Goal: Task Accomplishment & Management: Manage account settings

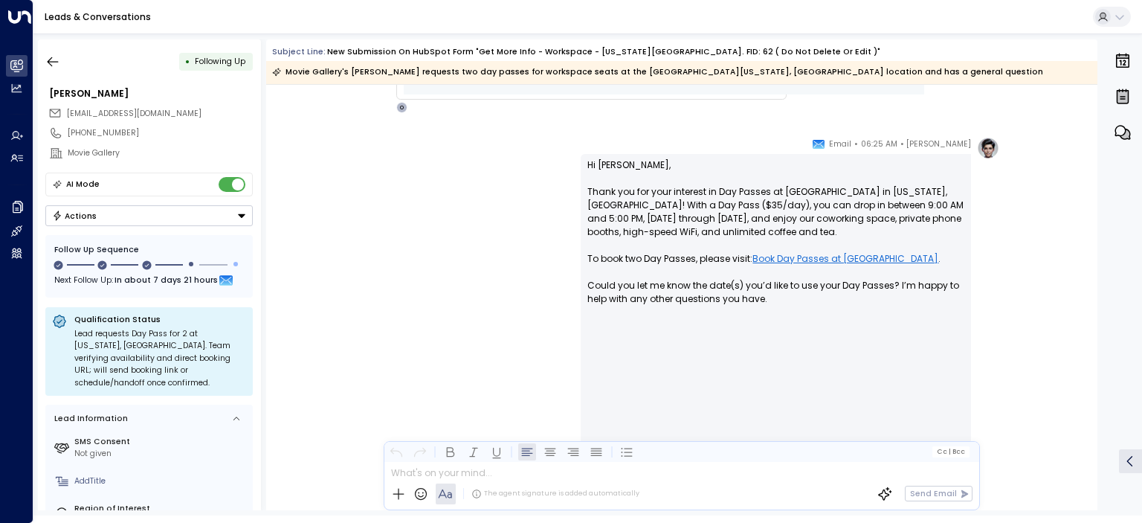
scroll to position [1264, 0]
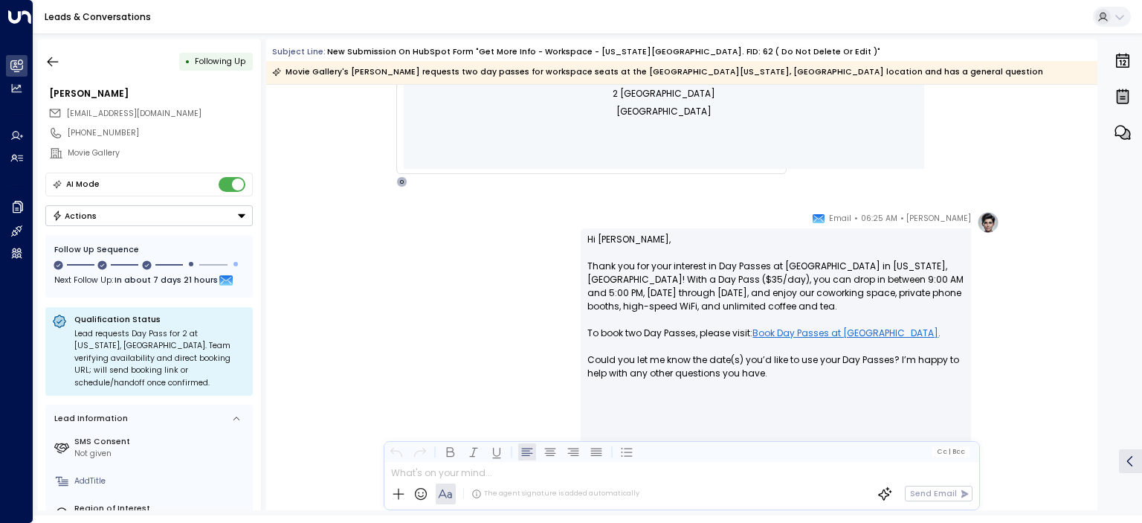
click at [788, 335] on link "Book Day Passes at [GEOGRAPHIC_DATA]" at bounding box center [845, 332] width 186 height 13
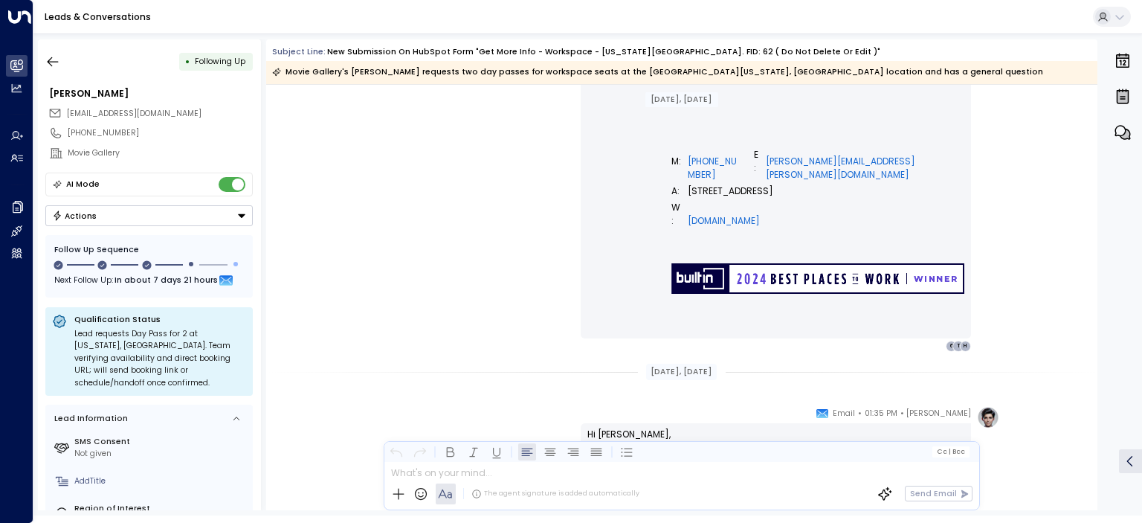
scroll to position [2034, 0]
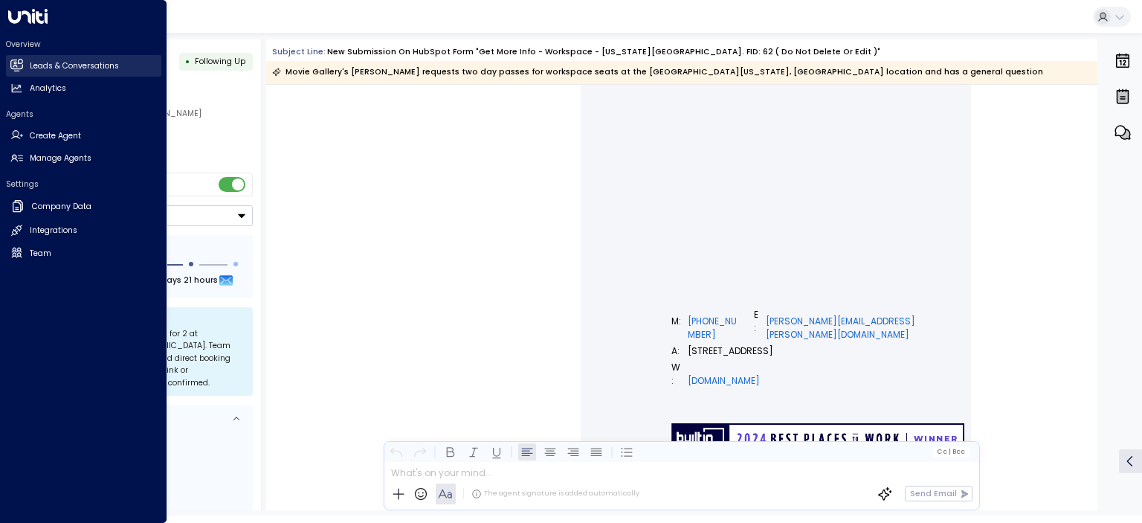
click at [48, 66] on h2 "Leads & Conversations" at bounding box center [74, 66] width 89 height 12
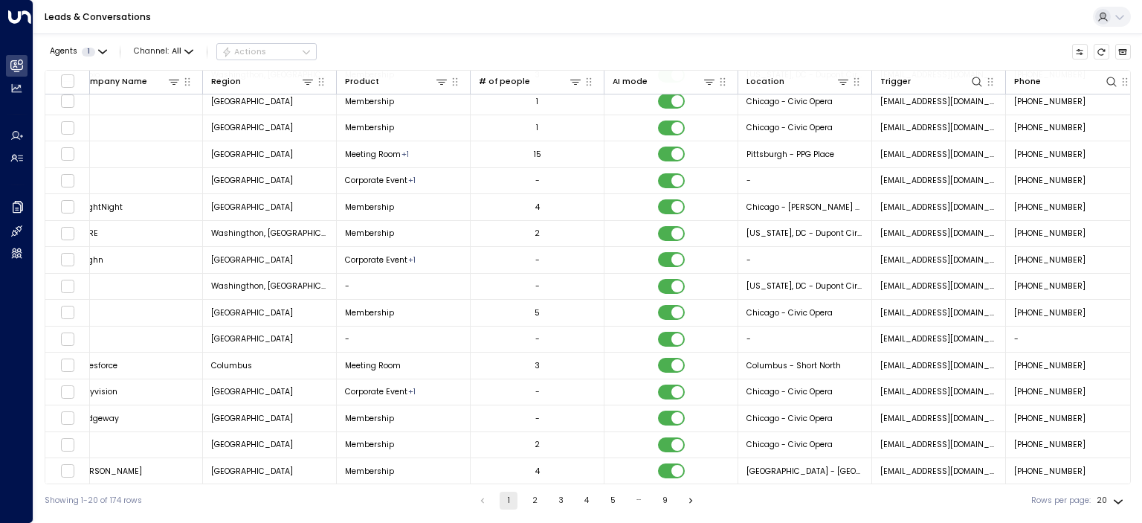
scroll to position [138, 0]
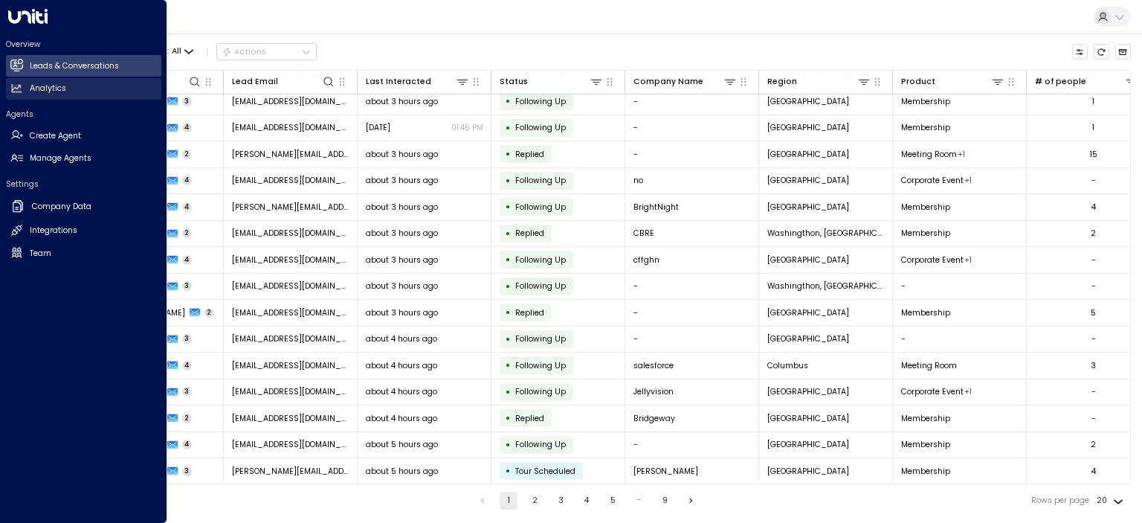
click at [34, 85] on h2 "Analytics" at bounding box center [48, 89] width 36 height 12
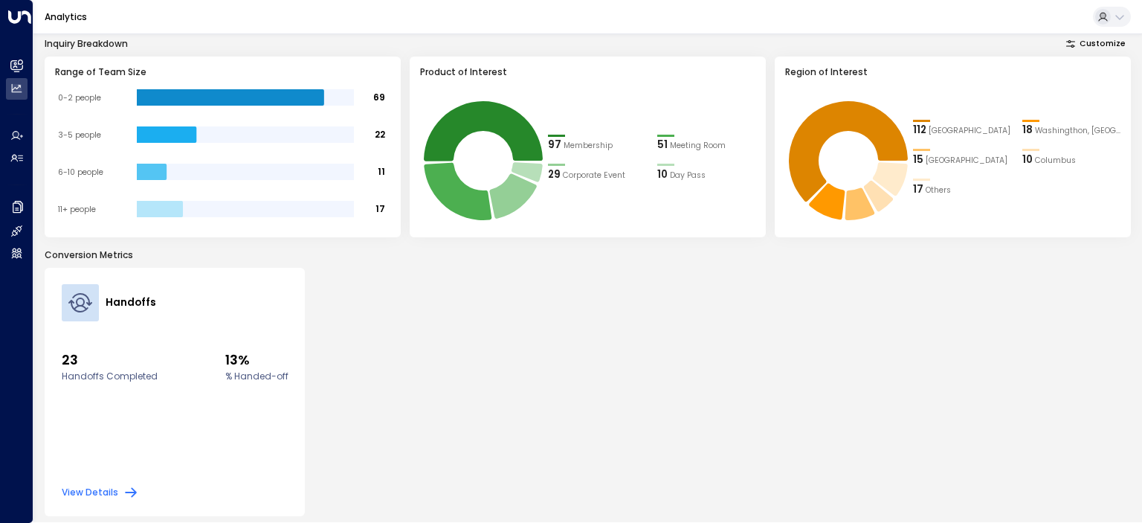
scroll to position [228, 0]
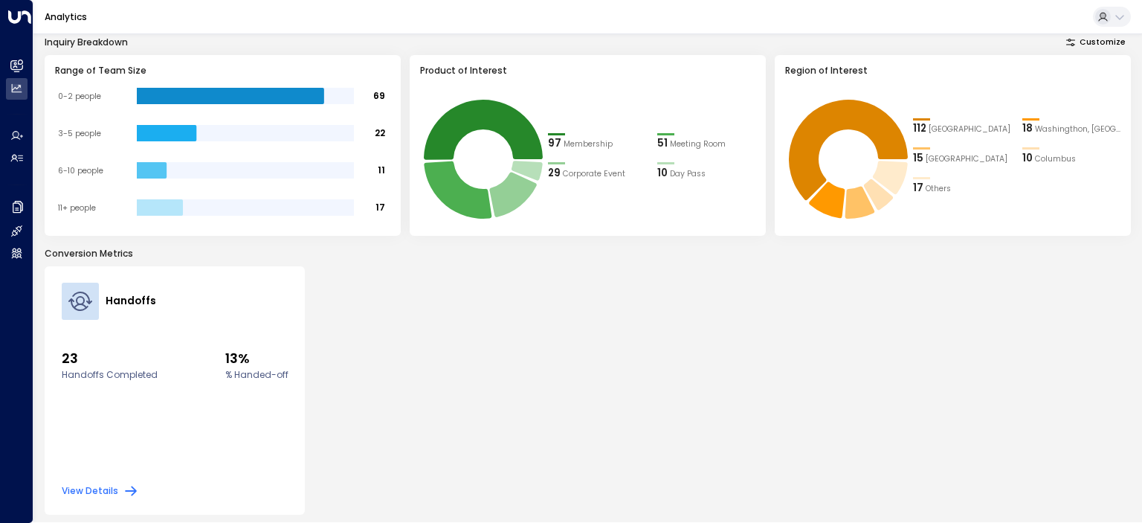
click at [99, 487] on button "View Details" at bounding box center [100, 490] width 77 height 15
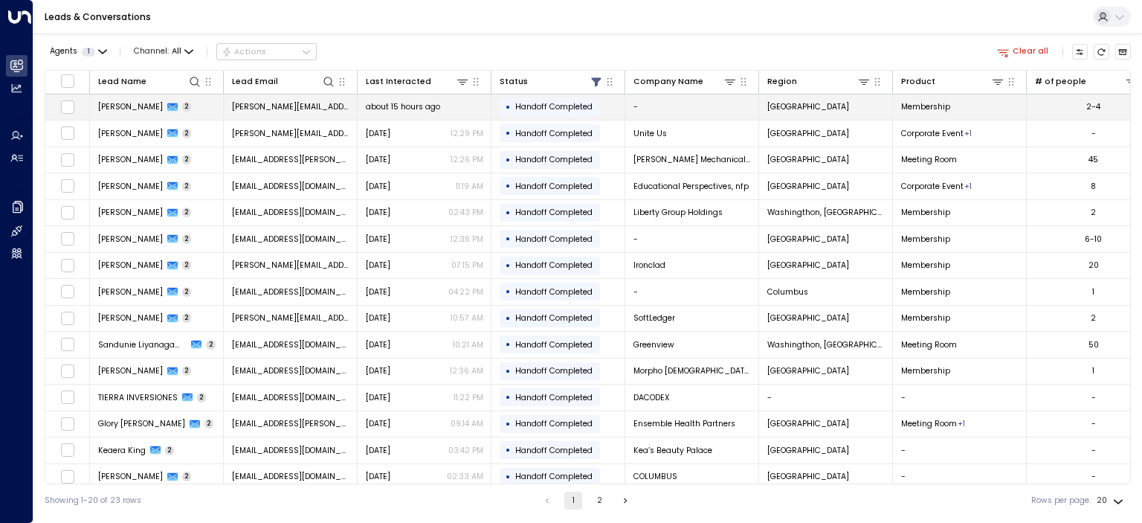
click at [125, 106] on span "Hannah Herrera" at bounding box center [130, 106] width 65 height 11
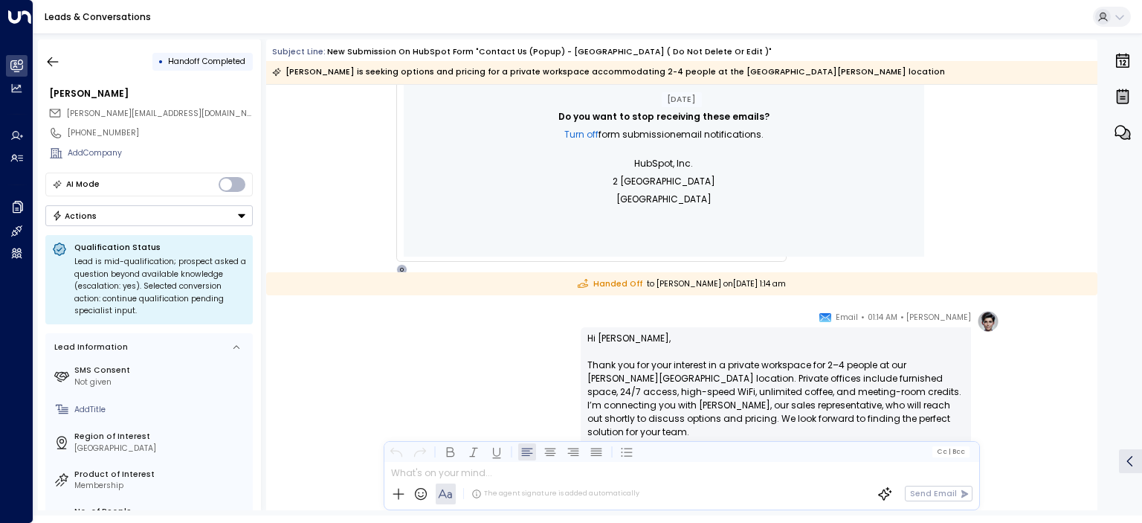
scroll to position [1139, 0]
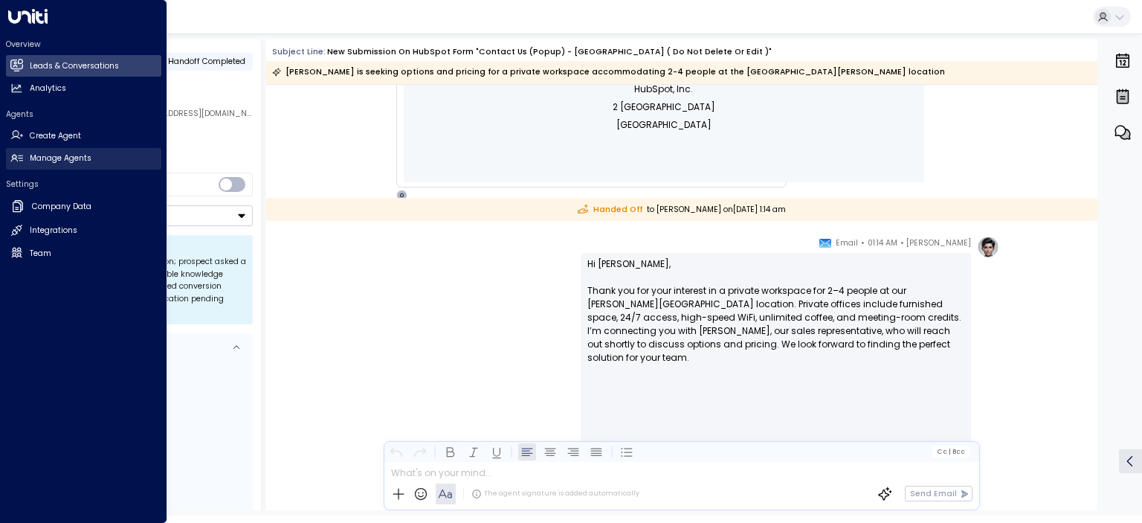
click at [57, 155] on h2 "Manage Agents" at bounding box center [61, 158] width 62 height 12
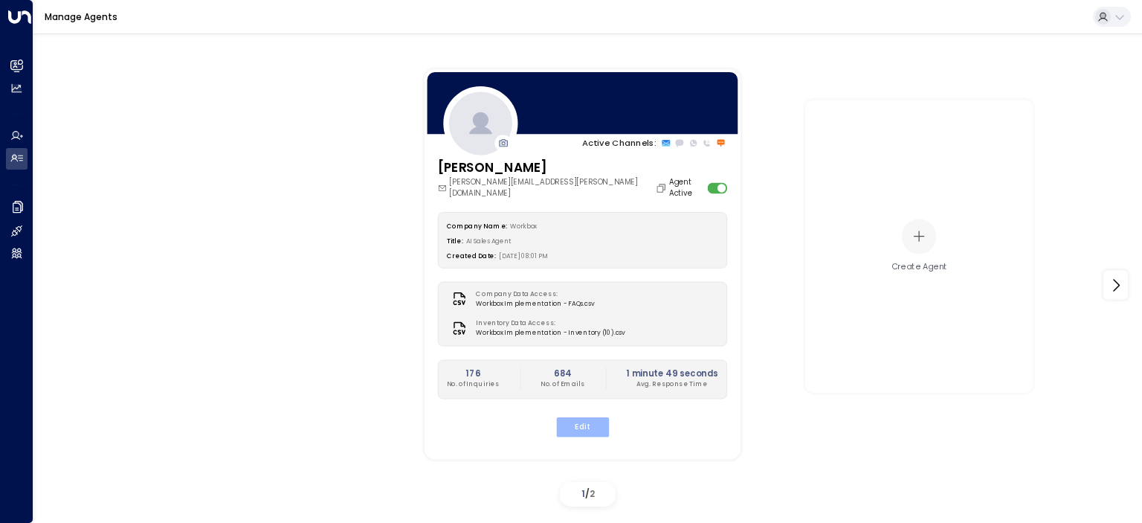
click at [580, 417] on button "Edit" at bounding box center [581, 426] width 53 height 19
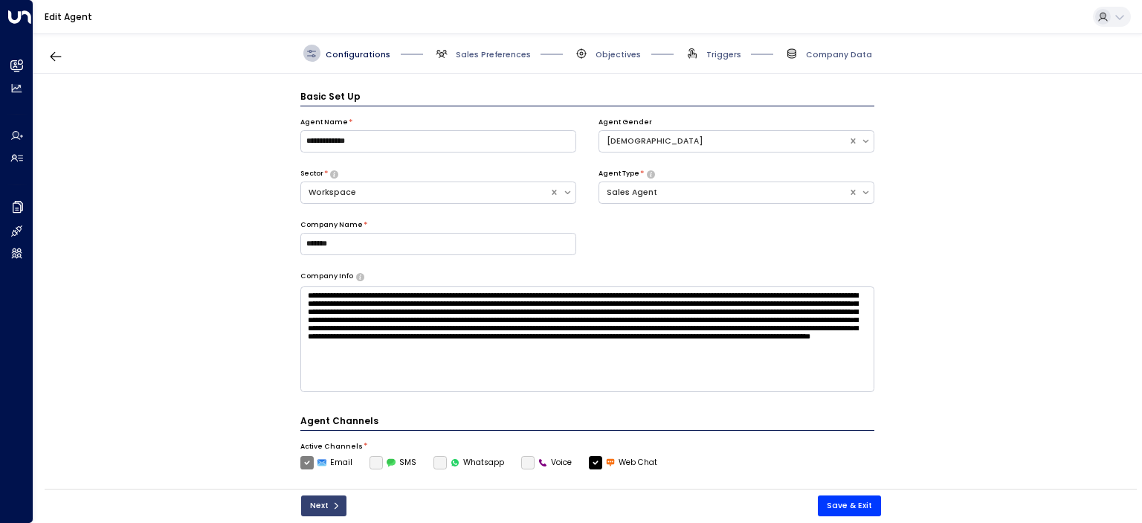
click at [320, 501] on button "Next" at bounding box center [323, 505] width 45 height 21
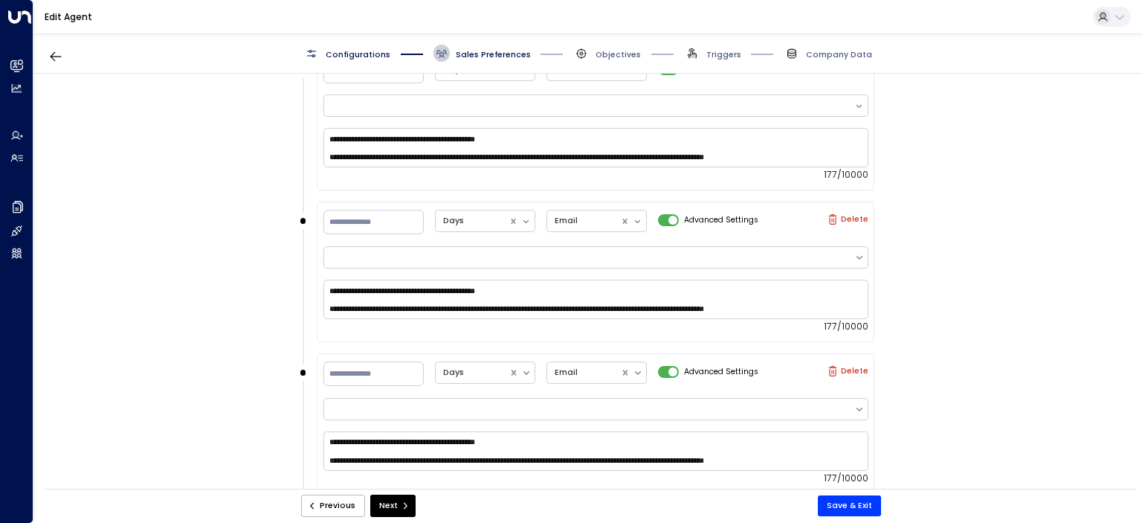
scroll to position [1502, 0]
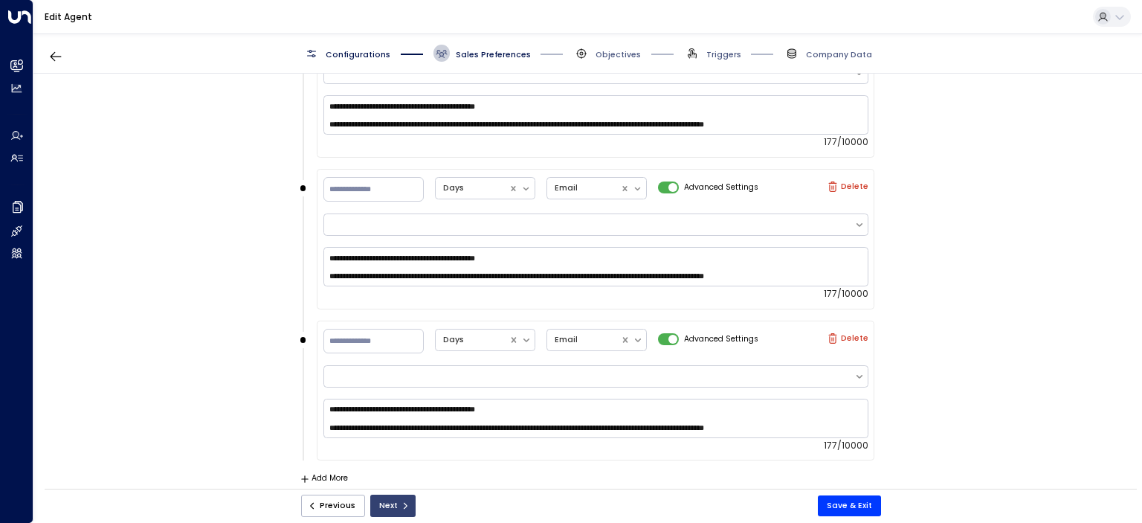
click at [390, 499] on button "Next" at bounding box center [392, 505] width 45 height 22
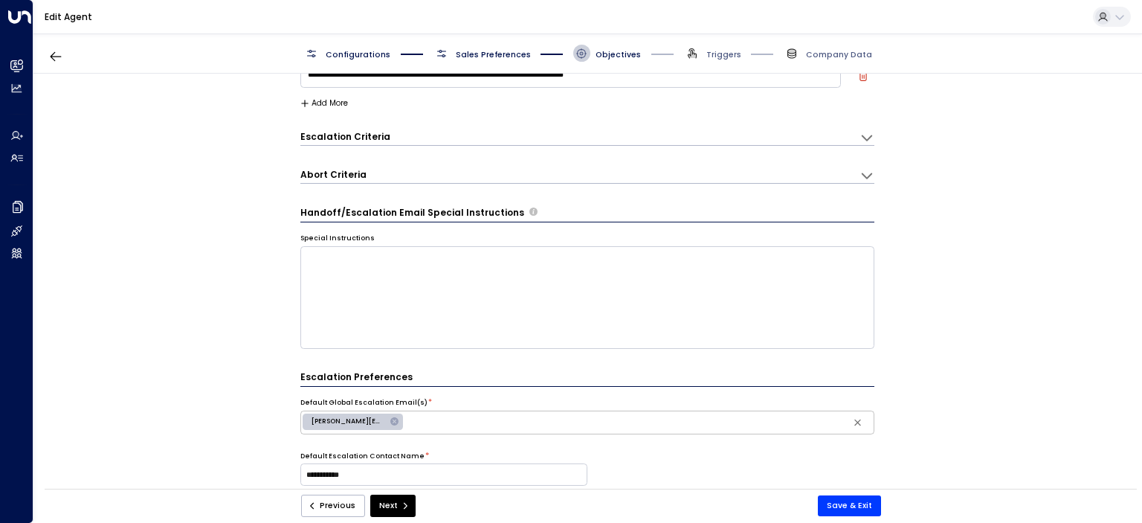
scroll to position [223, 0]
